Goal: Transaction & Acquisition: Book appointment/travel/reservation

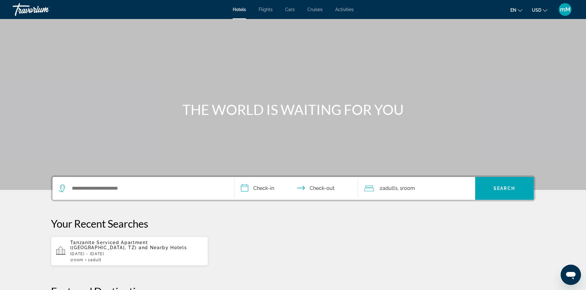
click at [291, 11] on span "Cars" at bounding box center [289, 9] width 9 height 5
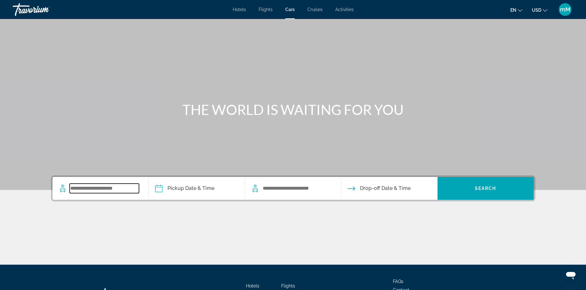
click at [99, 190] on input "Search widget" at bounding box center [104, 188] width 69 height 9
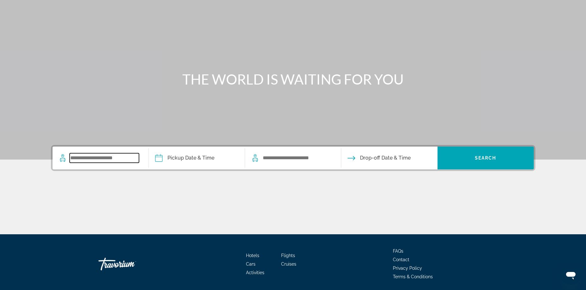
scroll to position [52, 0]
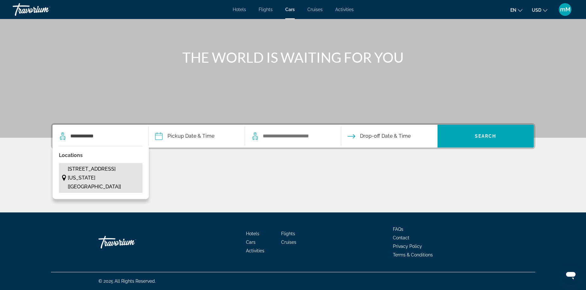
click at [112, 172] on span "[STREET_ADDRESS][US_STATE] [[GEOGRAPHIC_DATA]]" at bounding box center [104, 178] width 72 height 27
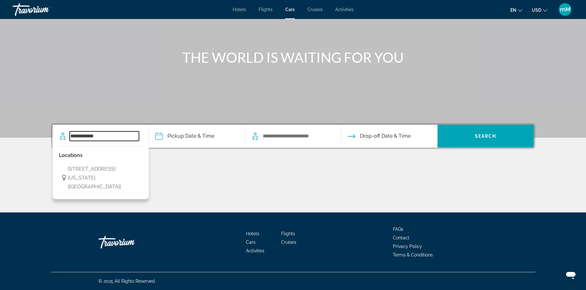
type input "**********"
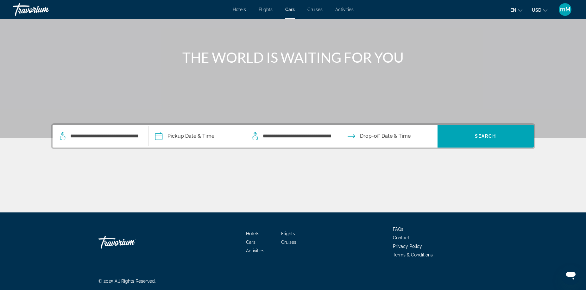
click at [209, 138] on input "Pickup date" at bounding box center [196, 137] width 99 height 25
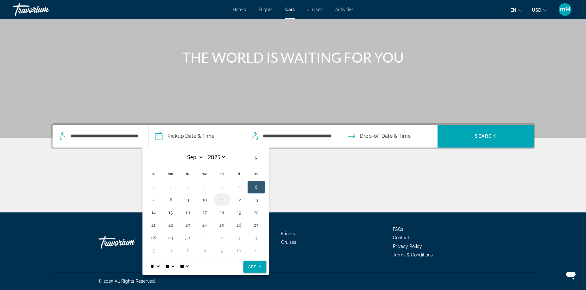
click at [222, 201] on button "11" at bounding box center [222, 199] width 10 height 9
click at [223, 200] on button "11" at bounding box center [222, 199] width 10 height 9
click at [252, 265] on button "Apply" at bounding box center [254, 266] width 23 height 11
type input "**********"
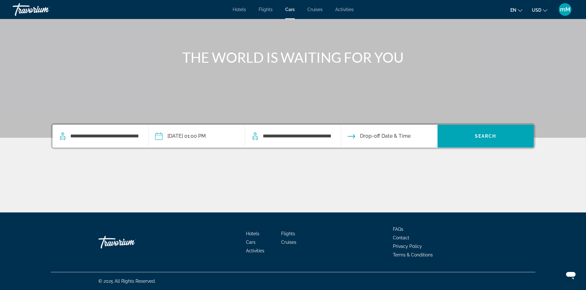
click at [389, 137] on input "Drop-off date" at bounding box center [389, 137] width 99 height 25
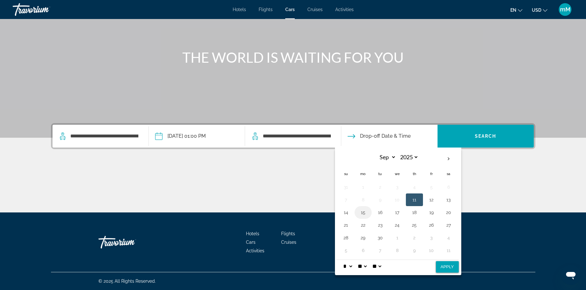
click at [360, 212] on button "15" at bounding box center [363, 212] width 10 height 9
click at [445, 266] on button "Apply" at bounding box center [447, 266] width 23 height 11
type input "**********"
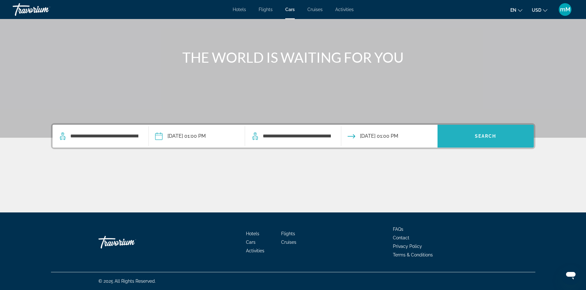
click at [470, 141] on span "Search widget" at bounding box center [486, 136] width 96 height 15
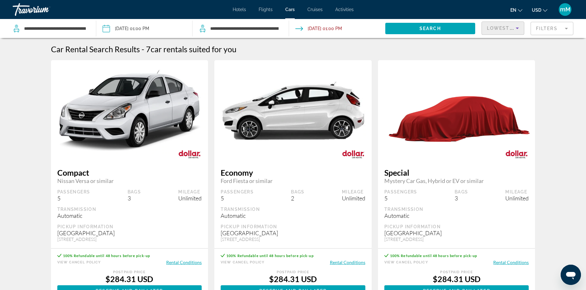
click at [517, 29] on icon "Sort by" at bounding box center [518, 28] width 8 height 8
click at [568, 29] on div at bounding box center [293, 145] width 586 height 290
click at [567, 29] on mat-form-field "Filters" at bounding box center [552, 28] width 43 height 13
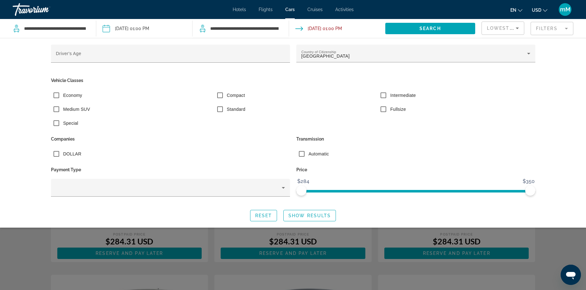
scroll to position [32, 0]
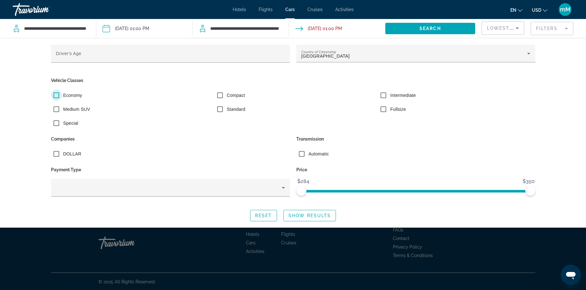
scroll to position [132, 0]
click at [566, 73] on div "Driver's Age Country of Citizenship [DEMOGRAPHIC_DATA] of America Vehicle Class…" at bounding box center [293, 133] width 586 height 190
click at [164, 243] on div "Search widget" at bounding box center [293, 191] width 586 height 198
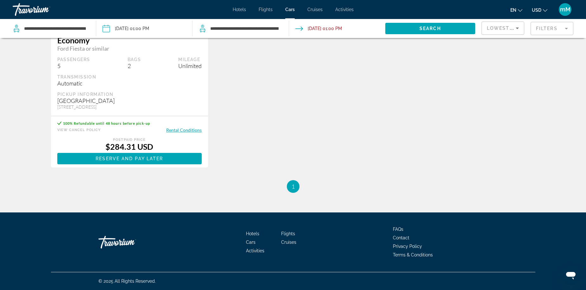
click at [69, 66] on div "5" at bounding box center [73, 65] width 33 height 7
click at [66, 65] on div "5" at bounding box center [73, 65] width 33 height 7
click at [62, 66] on div "5" at bounding box center [73, 65] width 33 height 7
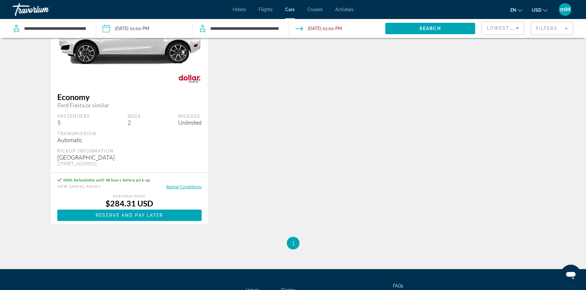
scroll to position [69, 0]
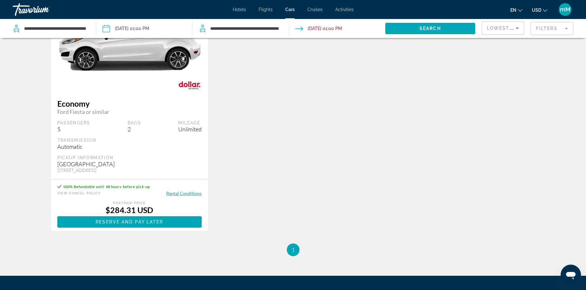
click at [62, 128] on div "5" at bounding box center [73, 129] width 33 height 7
drag, startPoint x: 62, startPoint y: 128, endPoint x: 117, endPoint y: 127, distance: 54.8
click at [67, 128] on div "5" at bounding box center [73, 129] width 33 height 7
click at [163, 129] on div "Passengers 5 Bags 2 Mileage Unlimited" at bounding box center [129, 126] width 145 height 13
click at [179, 194] on button "Rental Conditions" at bounding box center [183, 193] width 35 height 6
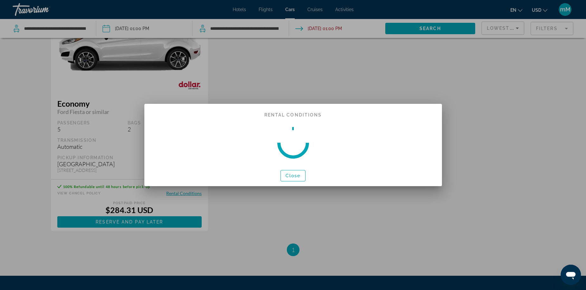
scroll to position [0, 0]
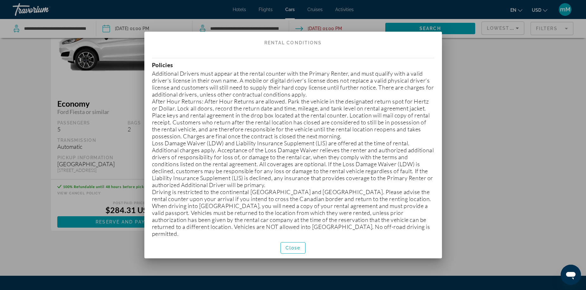
click at [568, 203] on div at bounding box center [293, 145] width 586 height 290
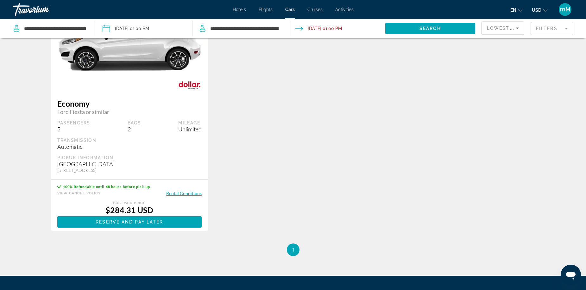
scroll to position [69, 0]
click at [61, 131] on div "5" at bounding box center [73, 129] width 33 height 7
click at [60, 129] on div "5" at bounding box center [73, 129] width 33 height 7
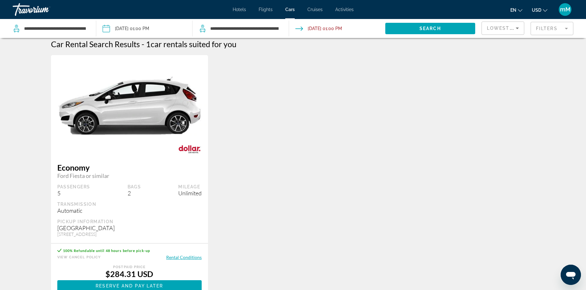
scroll to position [0, 0]
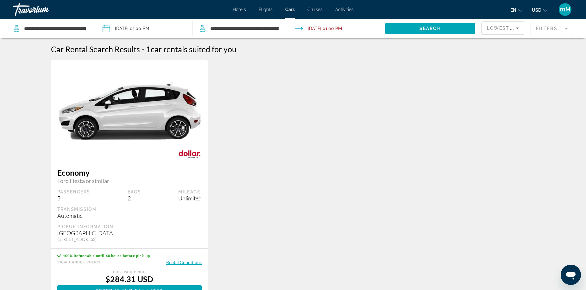
click at [540, 28] on mat-form-field "Filters" at bounding box center [552, 28] width 43 height 13
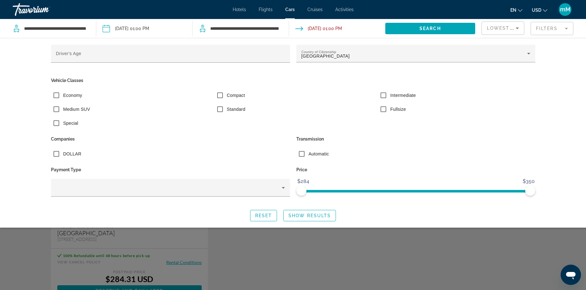
click at [551, 30] on mat-form-field "Filters" at bounding box center [552, 28] width 43 height 13
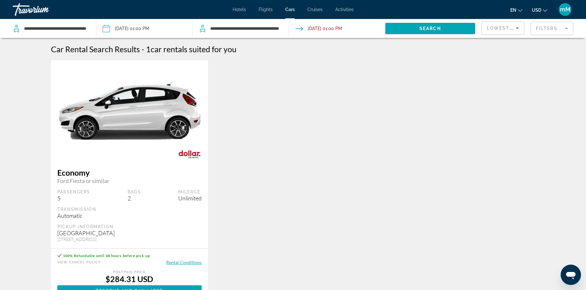
click at [551, 30] on mat-form-field "Filters" at bounding box center [552, 28] width 43 height 13
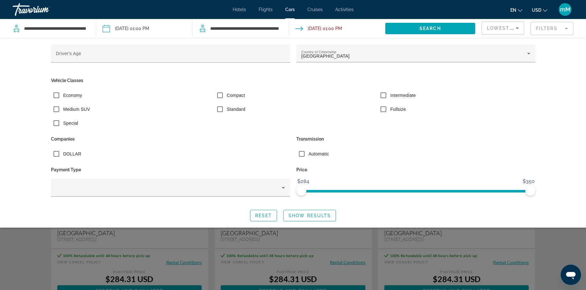
click at [514, 99] on div "Intermediate" at bounding box center [457, 97] width 164 height 14
click at [514, 29] on icon "Sort by" at bounding box center [518, 28] width 8 height 8
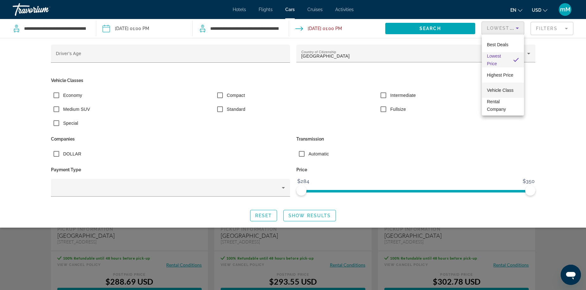
scroll to position [253, 0]
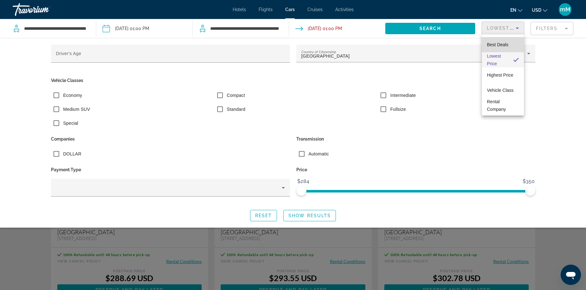
click at [510, 42] on mat-option "Best Deals" at bounding box center [503, 44] width 42 height 15
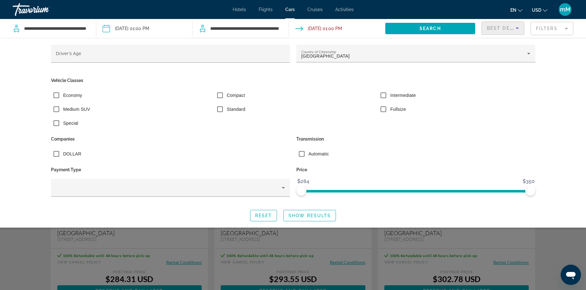
click at [515, 28] on icon "Sort by" at bounding box center [518, 28] width 8 height 8
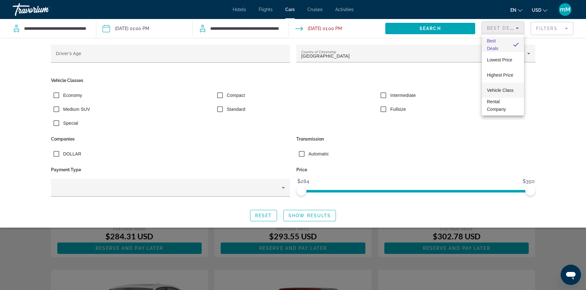
scroll to position [32, 0]
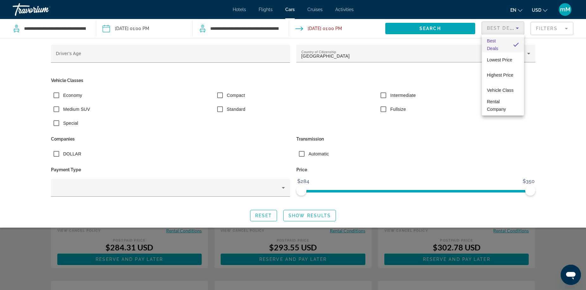
click at [558, 101] on div at bounding box center [293, 145] width 586 height 290
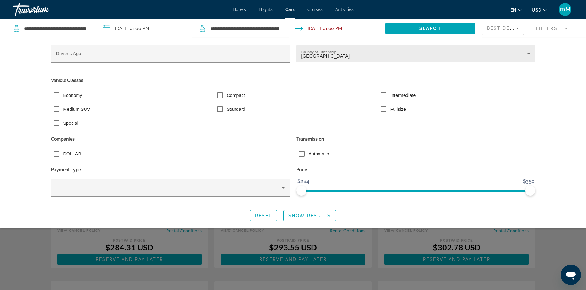
click at [532, 52] on icon "Search widget" at bounding box center [529, 54] width 8 height 8
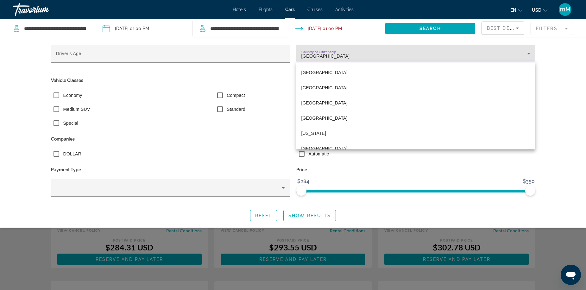
scroll to position [3608, 0]
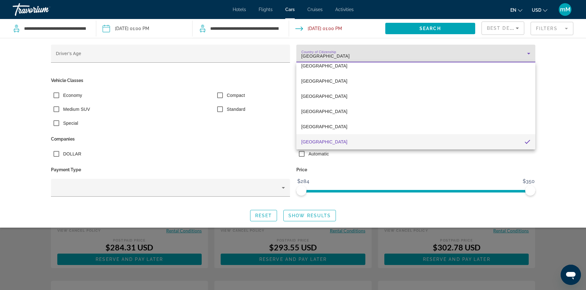
click at [569, 63] on div at bounding box center [293, 145] width 586 height 290
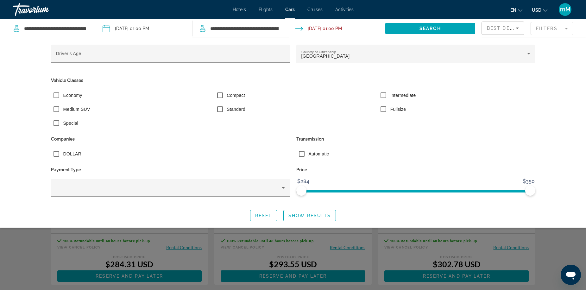
scroll to position [0, 0]
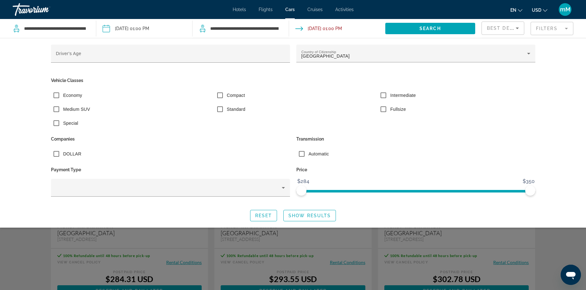
click at [563, 26] on mat-form-field "Filters" at bounding box center [552, 28] width 43 height 13
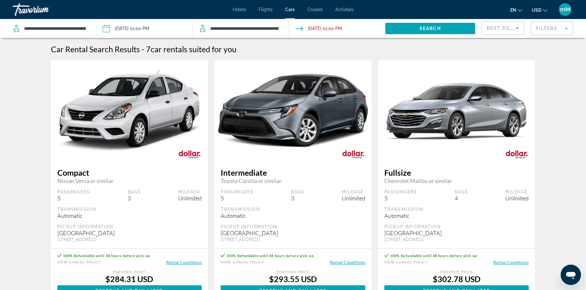
click at [563, 26] on mat-form-field "Filters" at bounding box center [552, 28] width 43 height 13
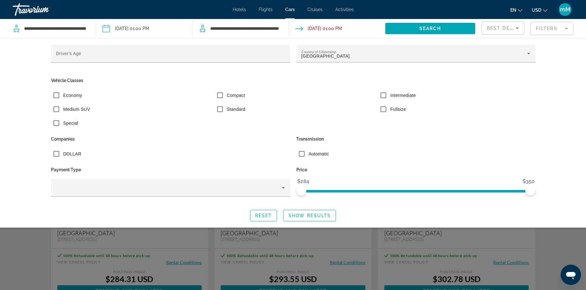
click at [323, 182] on div "Price $284 $350 $284 $350" at bounding box center [415, 184] width 245 height 38
click at [321, 182] on div "Price $284 $350 $284 $350" at bounding box center [415, 184] width 245 height 38
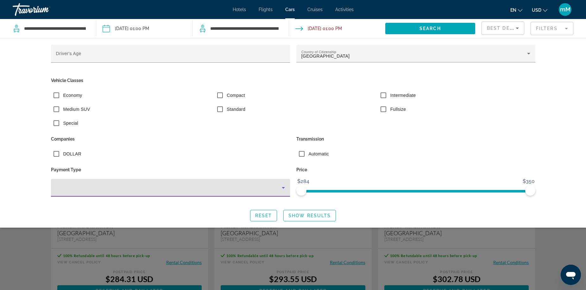
click at [280, 188] on icon "Search widget" at bounding box center [284, 188] width 8 height 8
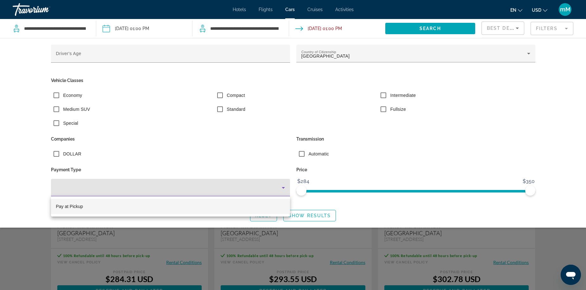
click at [298, 155] on div at bounding box center [293, 145] width 586 height 290
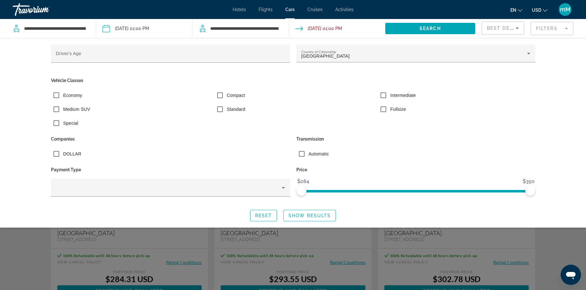
click at [491, 116] on div "Fullsize" at bounding box center [457, 111] width 164 height 14
click at [492, 137] on p "Transmission" at bounding box center [415, 139] width 239 height 9
click at [562, 26] on mat-form-field "Filters" at bounding box center [552, 28] width 43 height 13
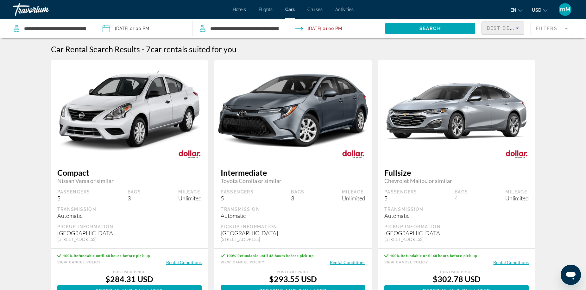
click at [516, 25] on icon "Sort by" at bounding box center [518, 28] width 8 height 8
click at [507, 90] on span "Vehicle Class" at bounding box center [500, 90] width 27 height 5
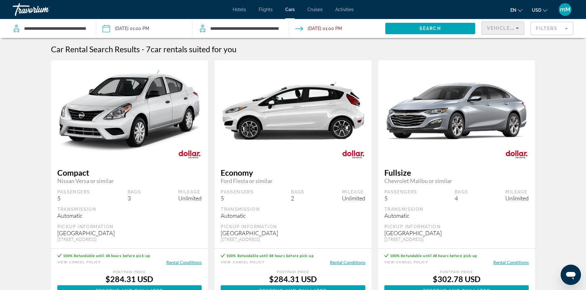
click at [520, 27] on icon "Sort by" at bounding box center [518, 28] width 8 height 8
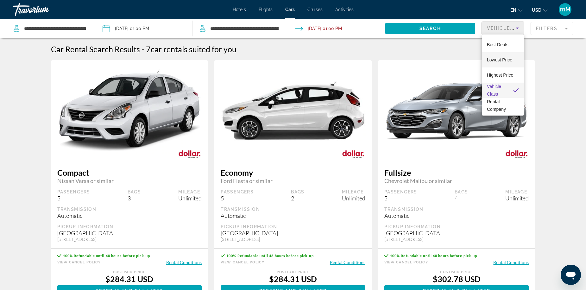
click at [505, 58] on span "Lowest Price" at bounding box center [499, 59] width 25 height 5
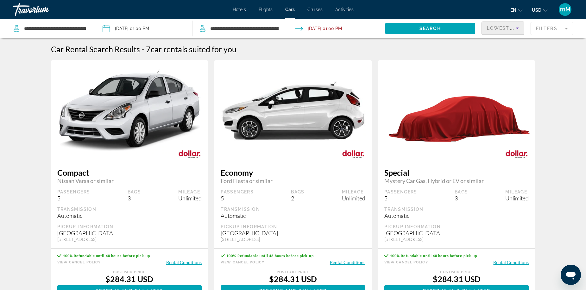
click at [503, 29] on span "Lowest Price" at bounding box center [507, 28] width 41 height 5
click at [501, 45] on span "Best Deals" at bounding box center [498, 44] width 22 height 5
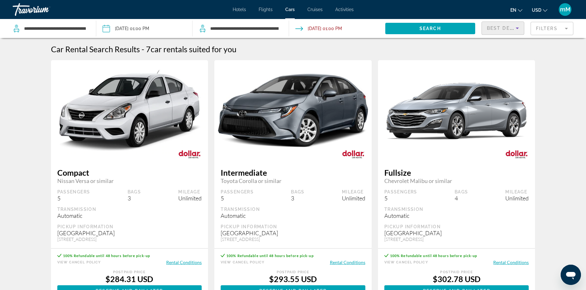
click at [513, 32] on div "Best Deals" at bounding box center [501, 28] width 29 height 8
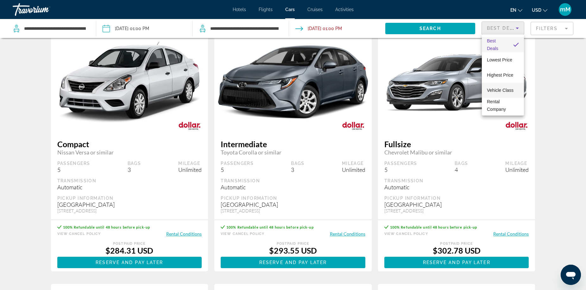
scroll to position [63, 0]
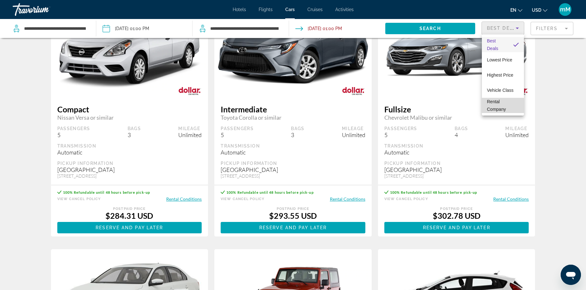
click at [501, 107] on span "Rental Company" at bounding box center [496, 105] width 19 height 13
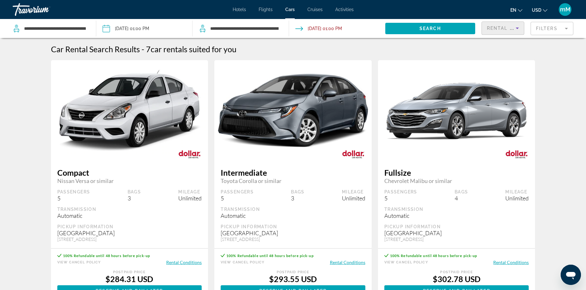
click at [511, 26] on span "Rental Company" at bounding box center [511, 28] width 49 height 5
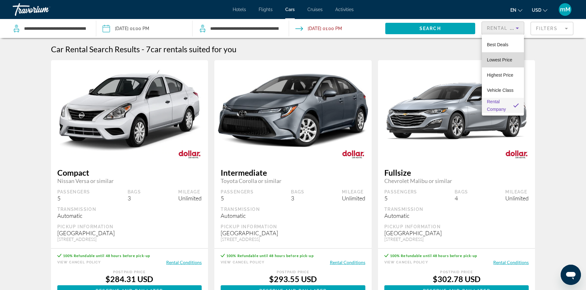
click at [504, 60] on span "Lowest Price" at bounding box center [499, 59] width 25 height 5
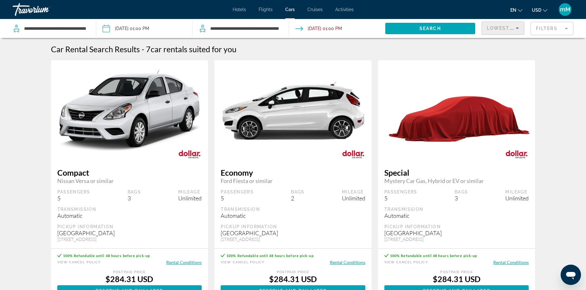
click at [510, 29] on span "Lowest Price" at bounding box center [507, 28] width 41 height 5
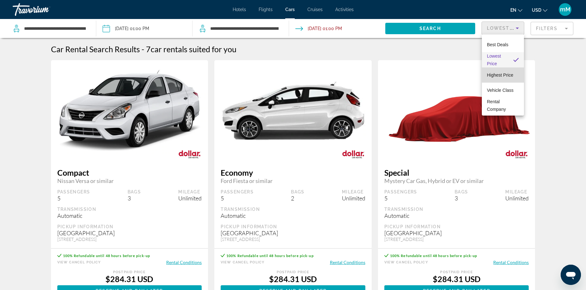
click at [505, 74] on span "Highest Price" at bounding box center [500, 74] width 26 height 5
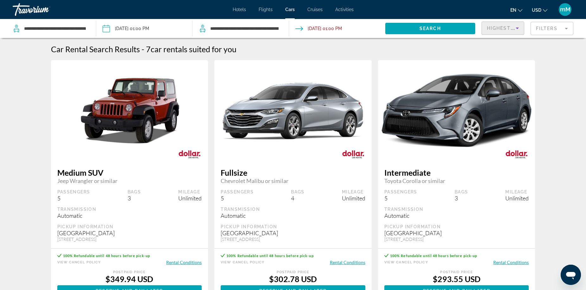
click at [505, 34] on div "Highest Price" at bounding box center [503, 31] width 32 height 18
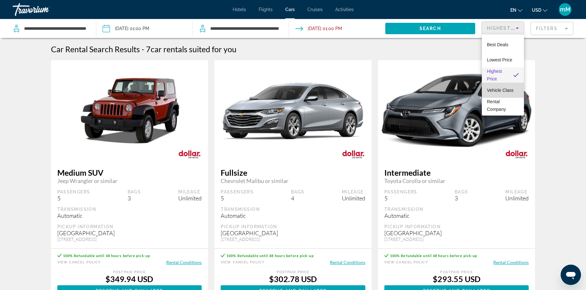
click at [507, 90] on span "Vehicle Class" at bounding box center [500, 90] width 27 height 5
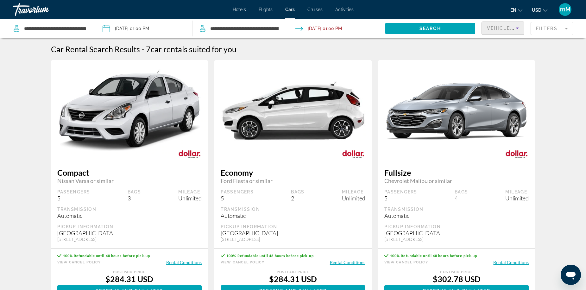
click at [512, 30] on span "Vehicle Class" at bounding box center [508, 28] width 42 height 5
click at [507, 43] on span "Best Deals" at bounding box center [498, 44] width 22 height 5
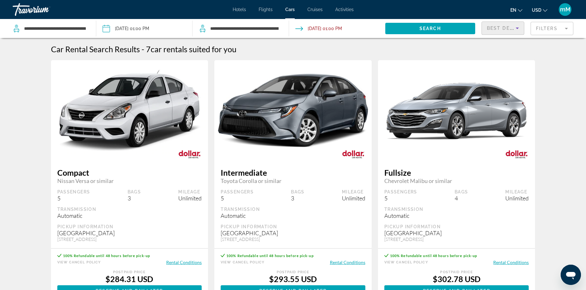
click at [506, 29] on span "Best Deals" at bounding box center [503, 28] width 33 height 5
click at [490, 107] on span "Rental Company" at bounding box center [496, 105] width 19 height 13
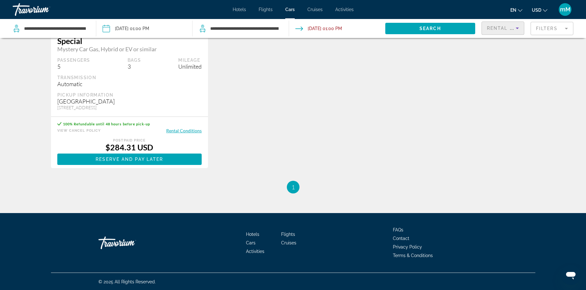
scroll to position [637, 0]
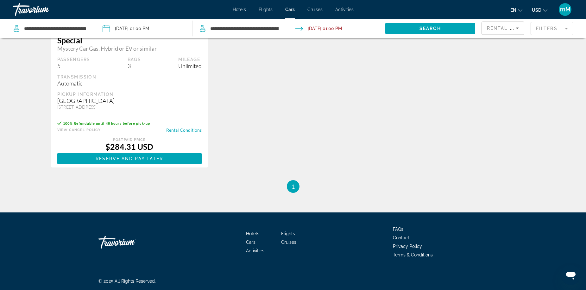
click at [292, 188] on span "1" at bounding box center [293, 186] width 3 height 7
click at [561, 6] on span "mM" at bounding box center [565, 9] width 10 height 6
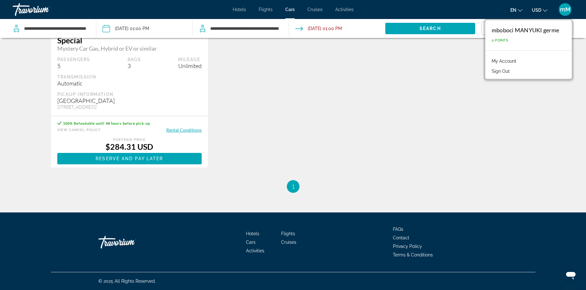
click at [508, 69] on button "Sign Out" at bounding box center [500, 71] width 24 height 8
